Goal: Transaction & Acquisition: Subscribe to service/newsletter

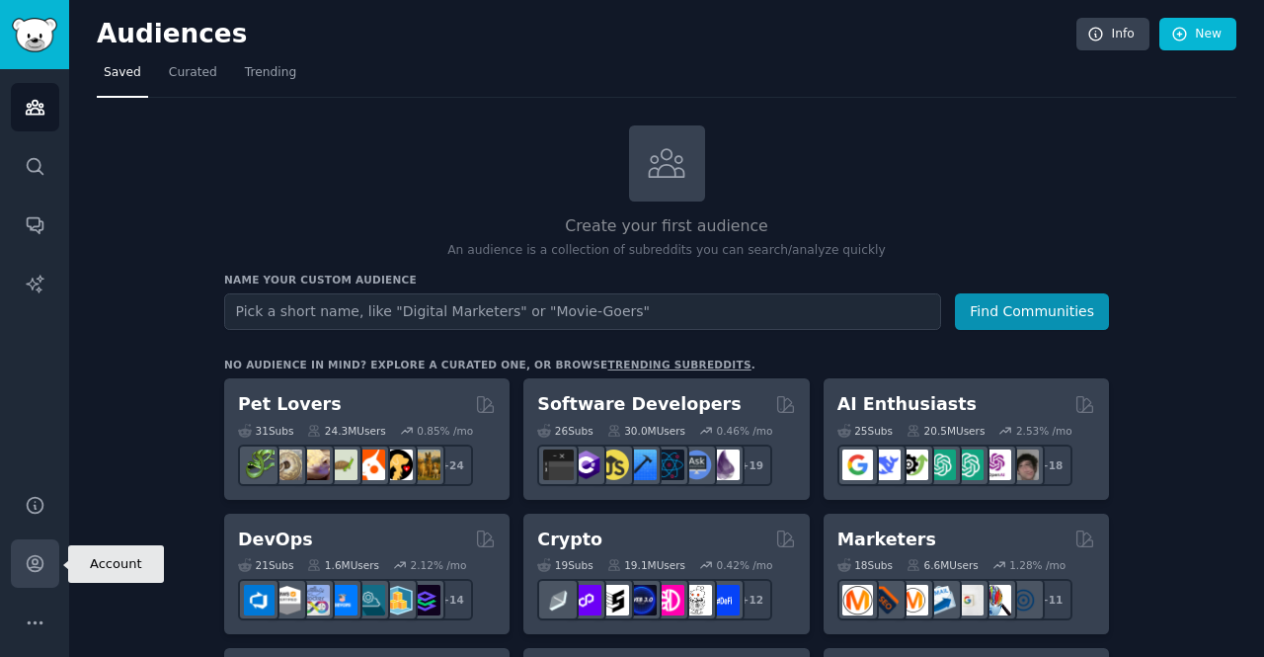
click at [36, 556] on icon "Sidebar" at bounding box center [35, 564] width 16 height 16
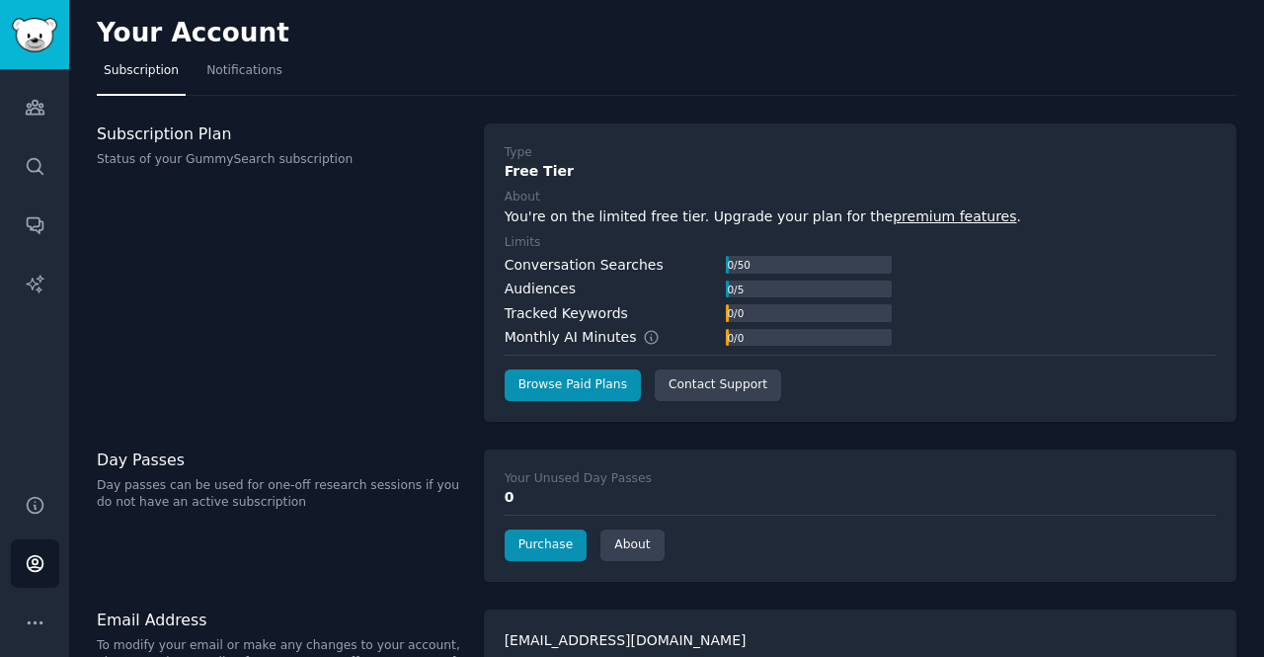
click at [893, 216] on link "premium features" at bounding box center [954, 216] width 123 height 16
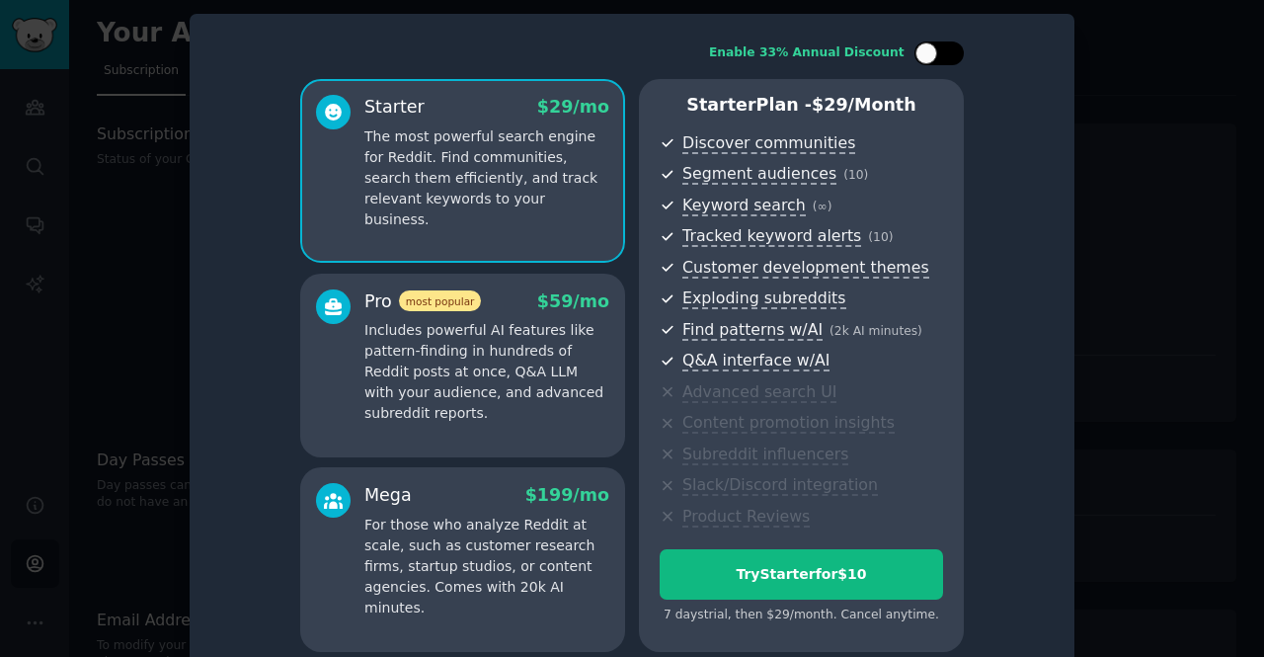
click at [940, 52] on div at bounding box center [939, 53] width 49 height 24
click at [923, 54] on icon at bounding box center [928, 53] width 11 height 11
click at [945, 50] on div at bounding box center [949, 53] width 10 height 10
click at [928, 56] on icon at bounding box center [928, 53] width 11 height 11
checkbox input "false"
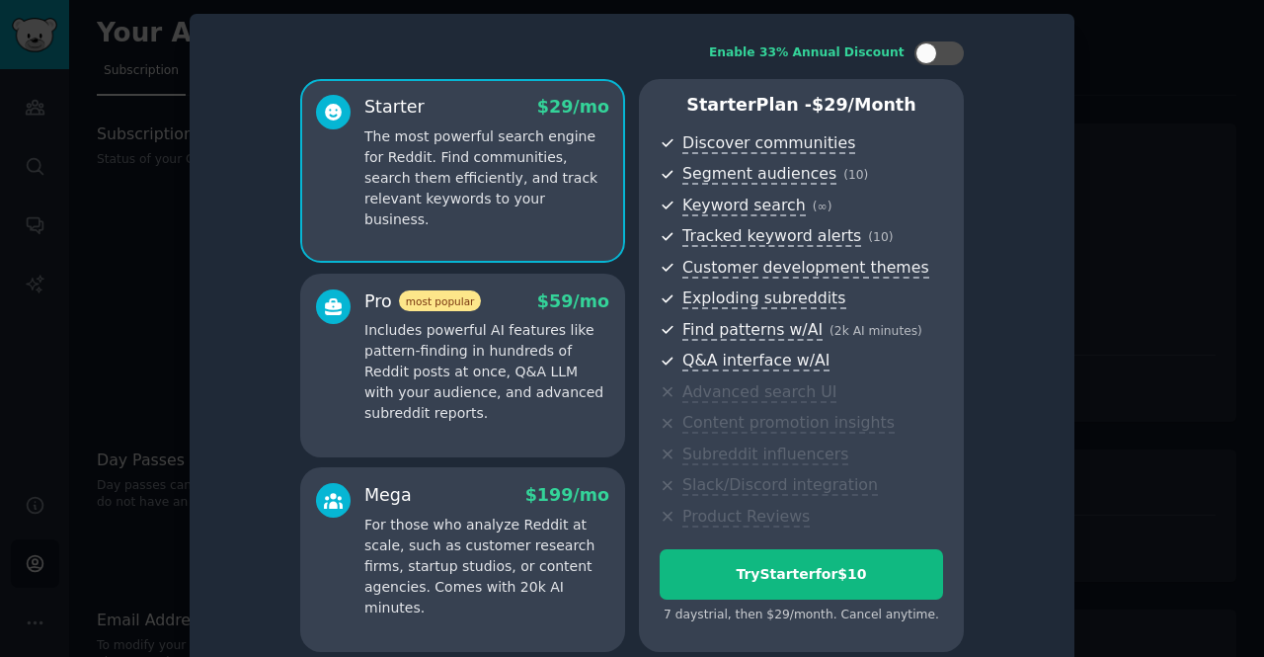
click at [470, 366] on p "Includes powerful AI features like pattern-finding in hundreds of Reddit posts …" at bounding box center [486, 372] width 245 height 104
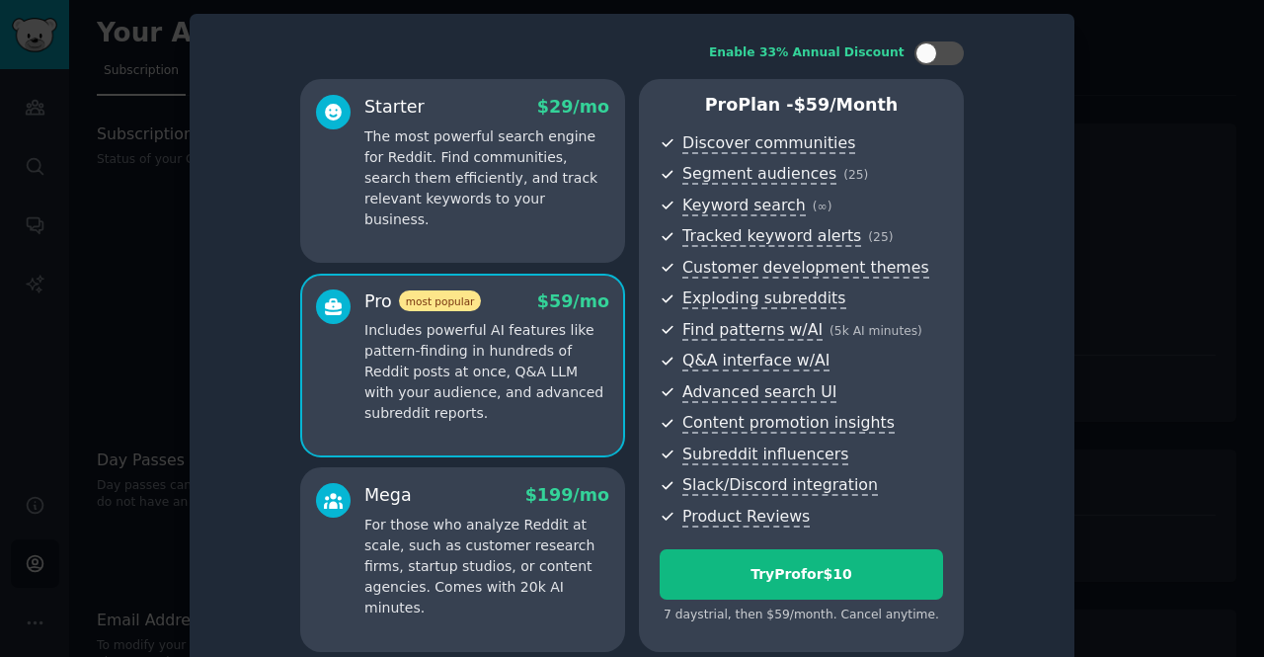
click at [454, 557] on p "For those who analyze Reddit at scale, such as customer research firms, startup…" at bounding box center [486, 567] width 245 height 104
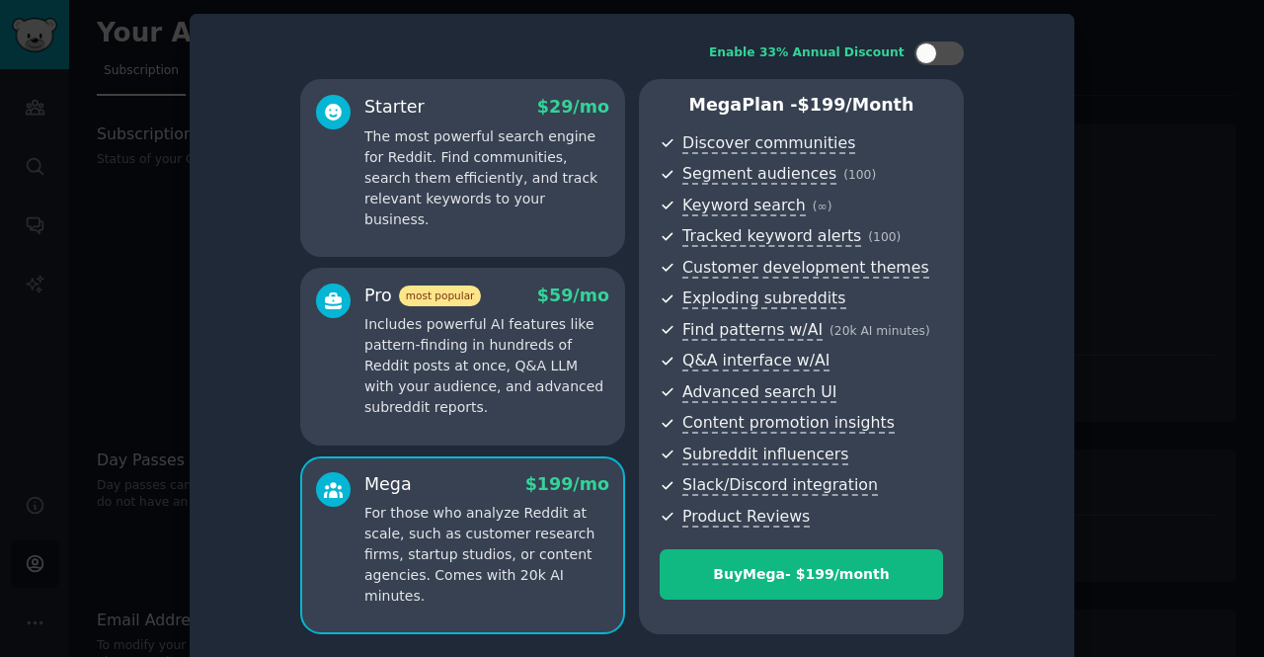
click at [444, 405] on p "Includes powerful AI features like pattern-finding in hundreds of Reddit posts …" at bounding box center [486, 366] width 245 height 104
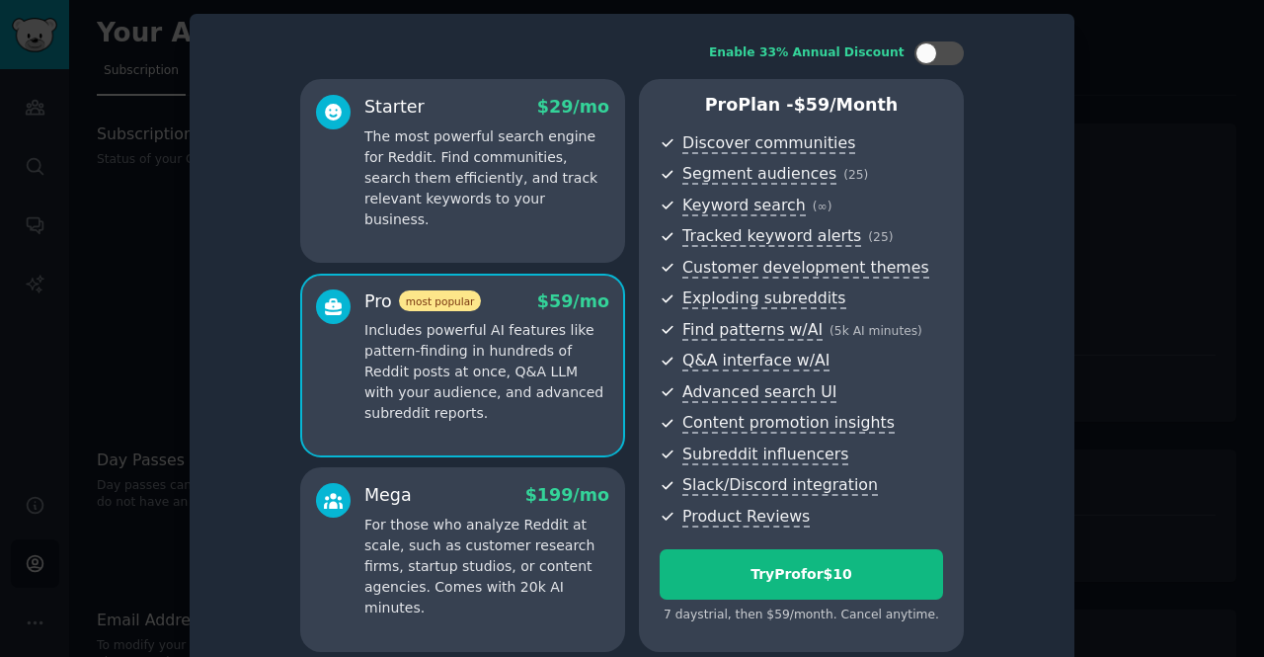
click at [513, 199] on p "The most powerful search engine for Reddit. Find communities, search them effic…" at bounding box center [486, 178] width 245 height 104
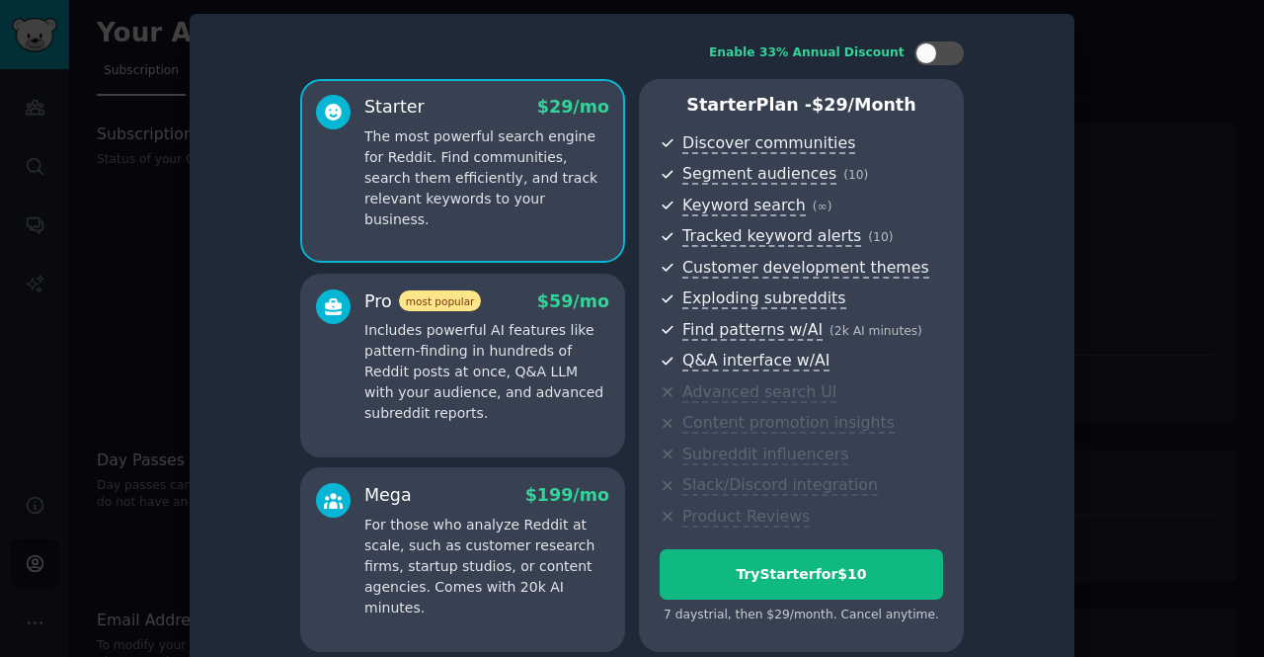
click at [1010, 366] on div "Enable 33% Annual Discount Starter $ 29 /mo The most powerful search engine for…" at bounding box center [631, 347] width 857 height 638
click at [73, 90] on div at bounding box center [632, 328] width 1264 height 657
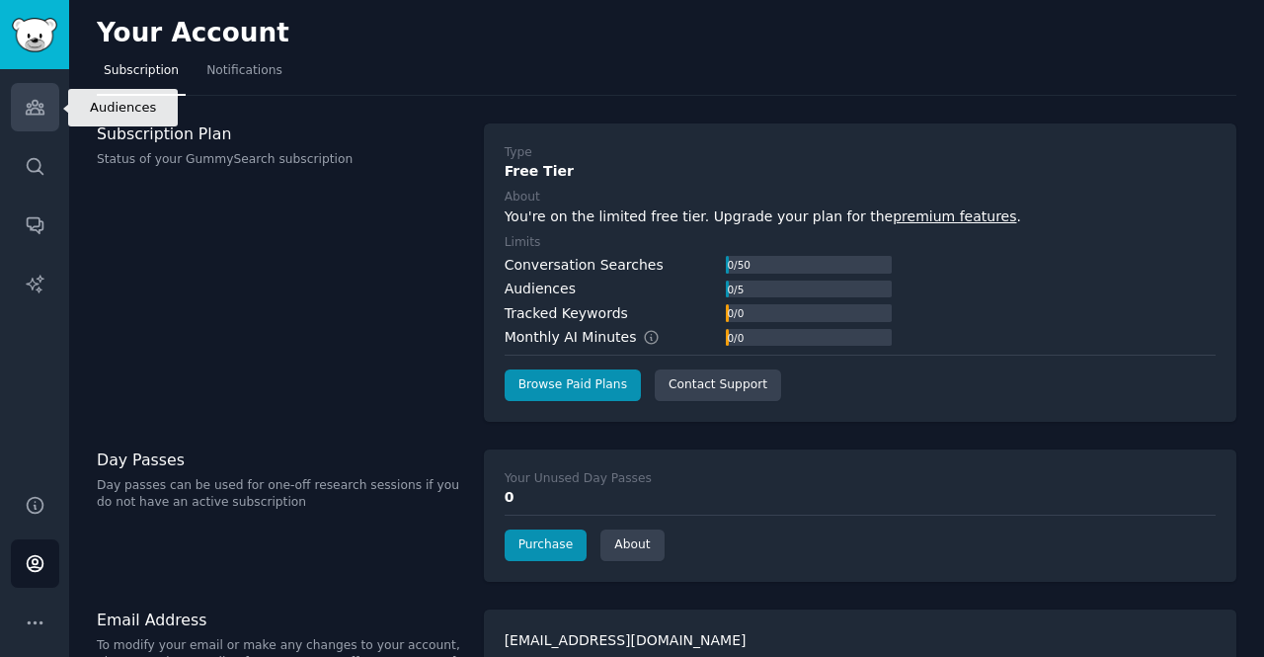
click at [34, 98] on icon "Sidebar" at bounding box center [35, 107] width 21 height 21
